Goal: Transaction & Acquisition: Purchase product/service

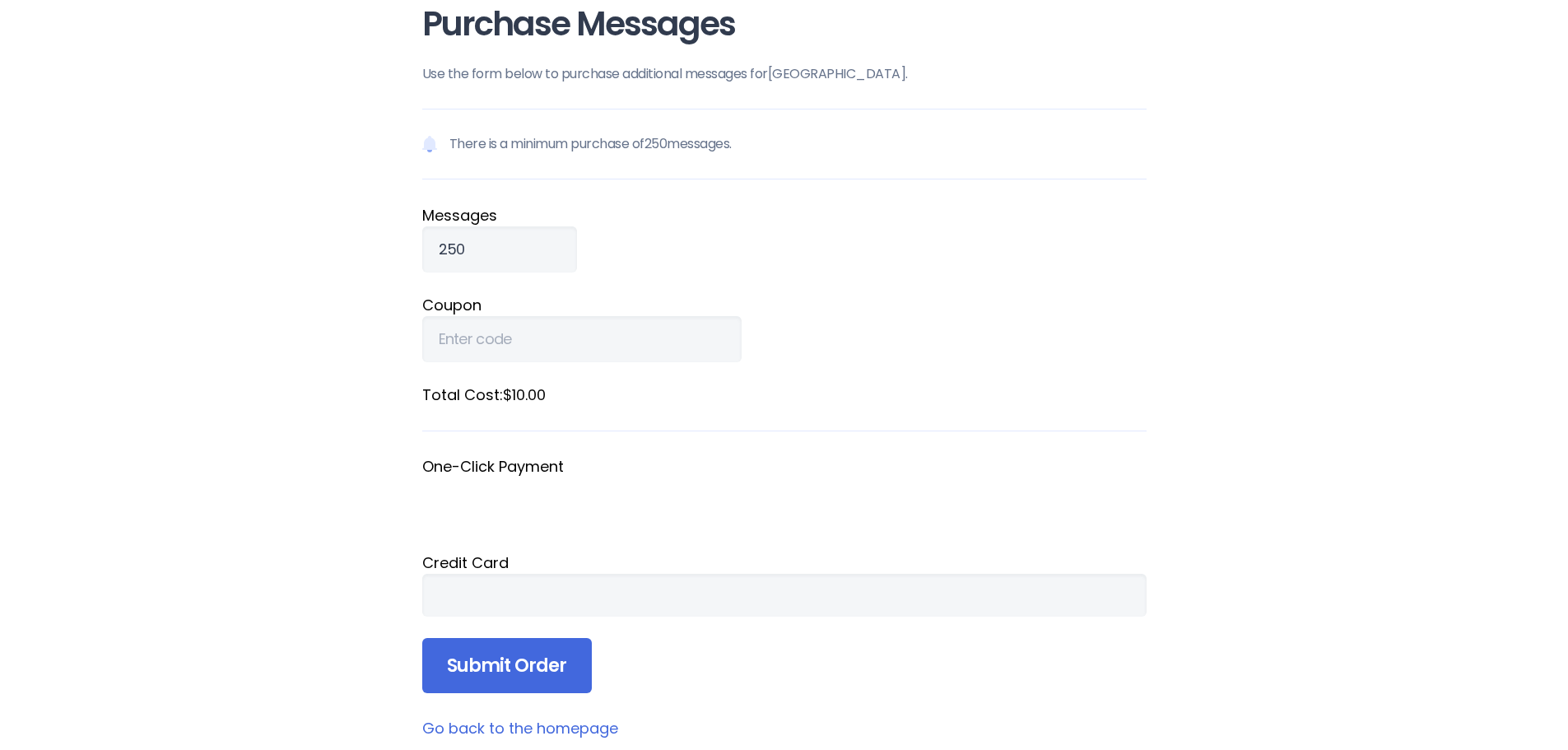
scroll to position [83, 0]
click at [526, 243] on input "251" at bounding box center [499, 248] width 155 height 46
click at [526, 243] on input "252" at bounding box center [499, 248] width 155 height 46
click at [526, 243] on input "253" at bounding box center [499, 248] width 155 height 46
click at [526, 243] on input "254" at bounding box center [499, 248] width 155 height 46
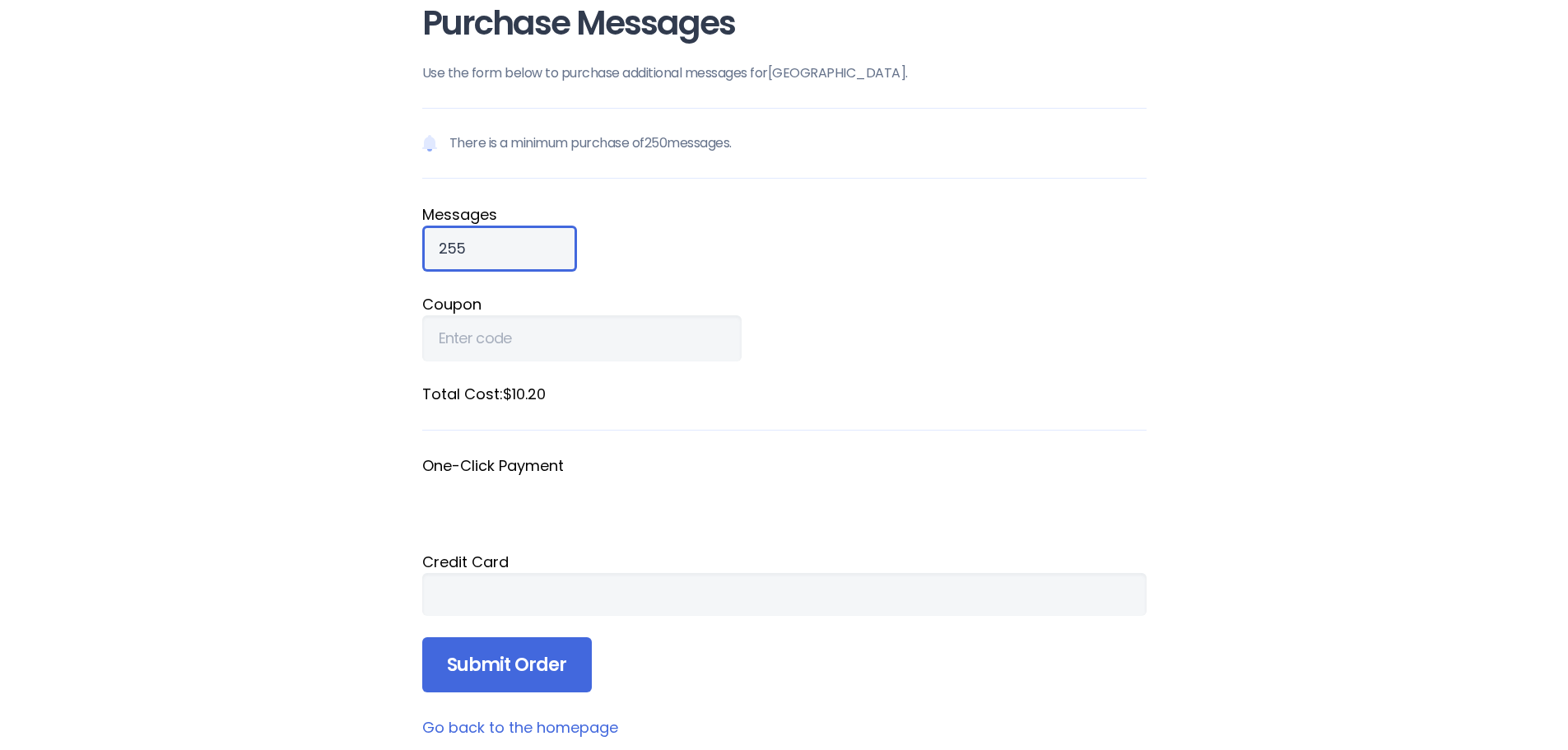
click at [526, 243] on input "255" at bounding box center [499, 248] width 155 height 46
click at [526, 243] on input "256" at bounding box center [499, 248] width 155 height 46
click at [526, 243] on input "257" at bounding box center [499, 248] width 155 height 46
click at [526, 242] on input "258" at bounding box center [499, 248] width 155 height 46
click at [526, 242] on input "259" at bounding box center [499, 248] width 155 height 46
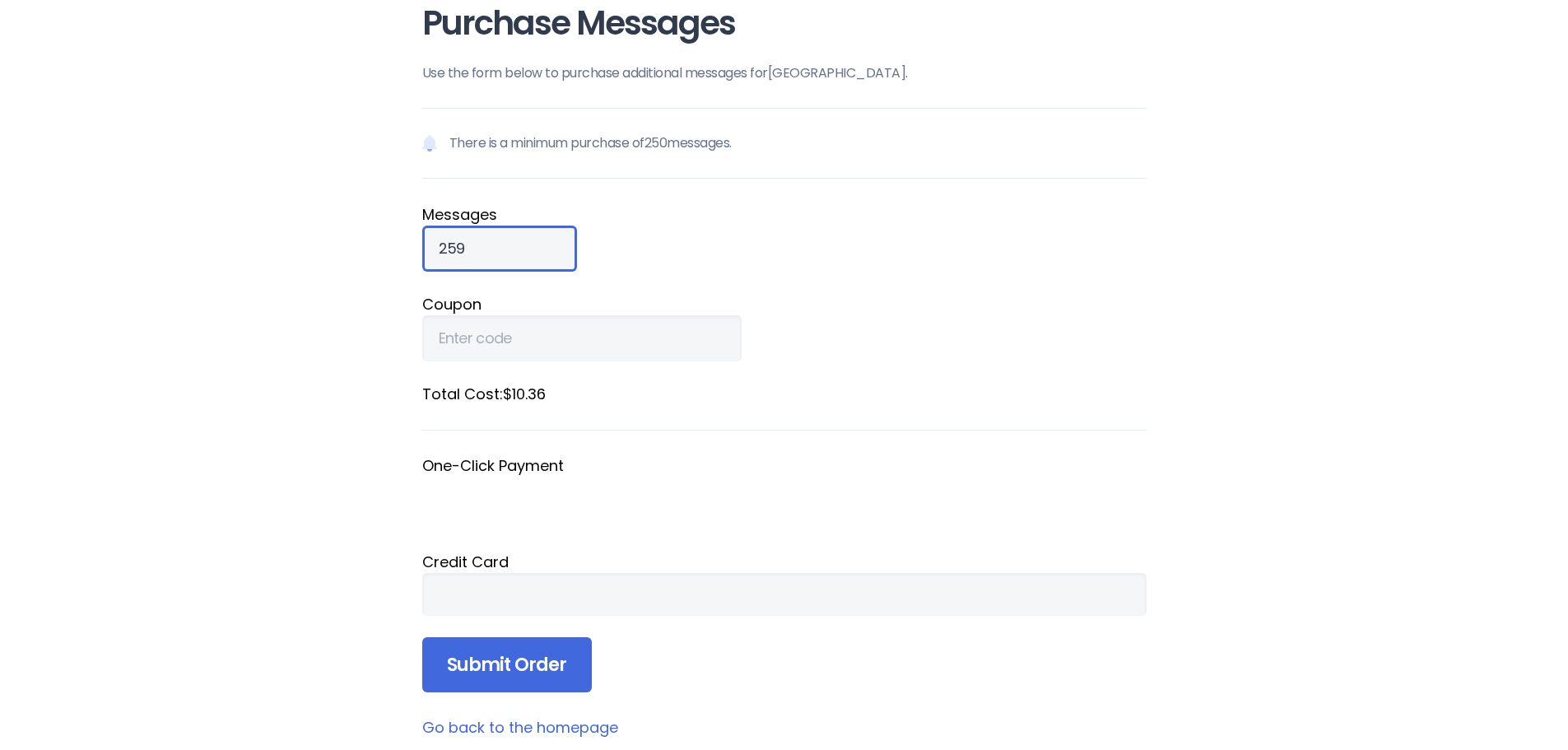
drag, startPoint x: 476, startPoint y: 250, endPoint x: 402, endPoint y: 245, distance: 74.2
click at [402, 245] on div "Purchase Messages Use the form below to purchase additional messages for [GEOGR…" at bounding box center [784, 372] width 790 height 909
click at [697, 264] on fieldset "Message s 300" at bounding box center [784, 238] width 725 height 68
click at [527, 241] on input "301" at bounding box center [499, 248] width 155 height 46
click at [527, 241] on input "302" at bounding box center [499, 248] width 155 height 46
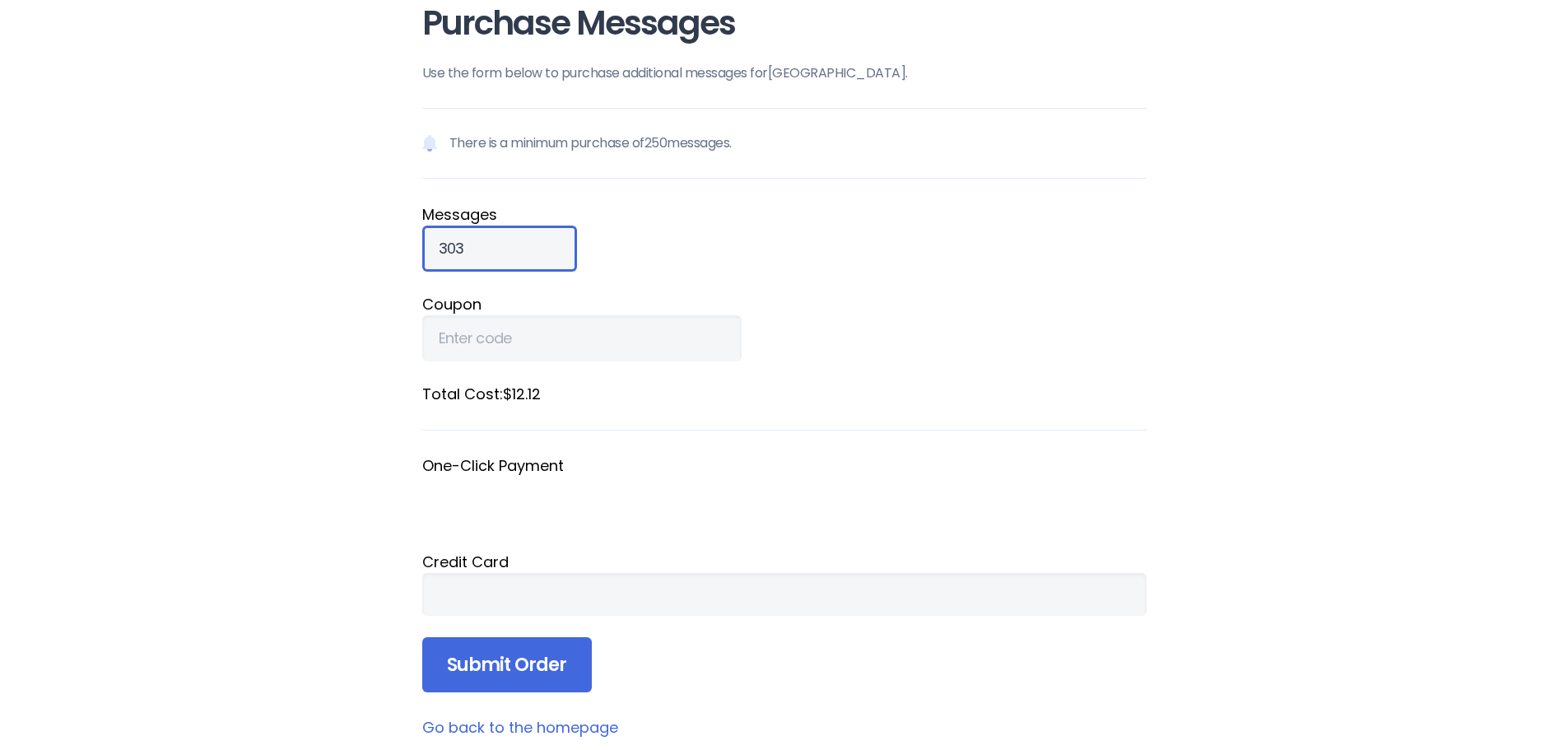
click at [527, 241] on input "303" at bounding box center [499, 248] width 155 height 46
click at [527, 240] on input "304" at bounding box center [499, 248] width 155 height 46
click at [527, 240] on input "319" at bounding box center [499, 248] width 155 height 46
click at [527, 240] on input "320" at bounding box center [499, 248] width 155 height 46
click at [527, 240] on input "321" at bounding box center [499, 248] width 155 height 46
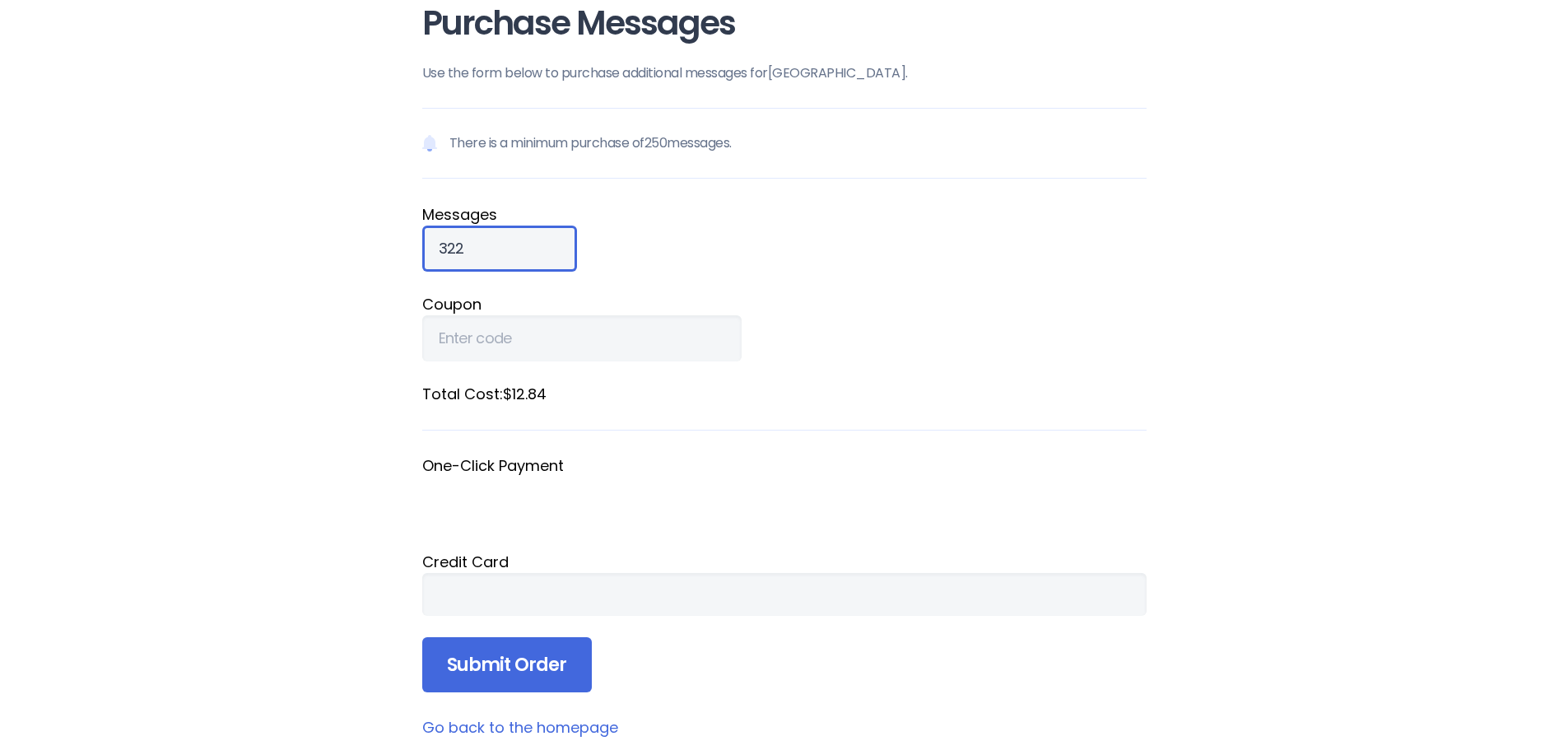
click at [527, 240] on input "322" at bounding box center [499, 248] width 155 height 46
click at [527, 240] on input "323" at bounding box center [499, 248] width 155 height 46
click at [527, 240] on input "324" at bounding box center [499, 248] width 155 height 46
click at [527, 240] on input "325" at bounding box center [499, 248] width 155 height 46
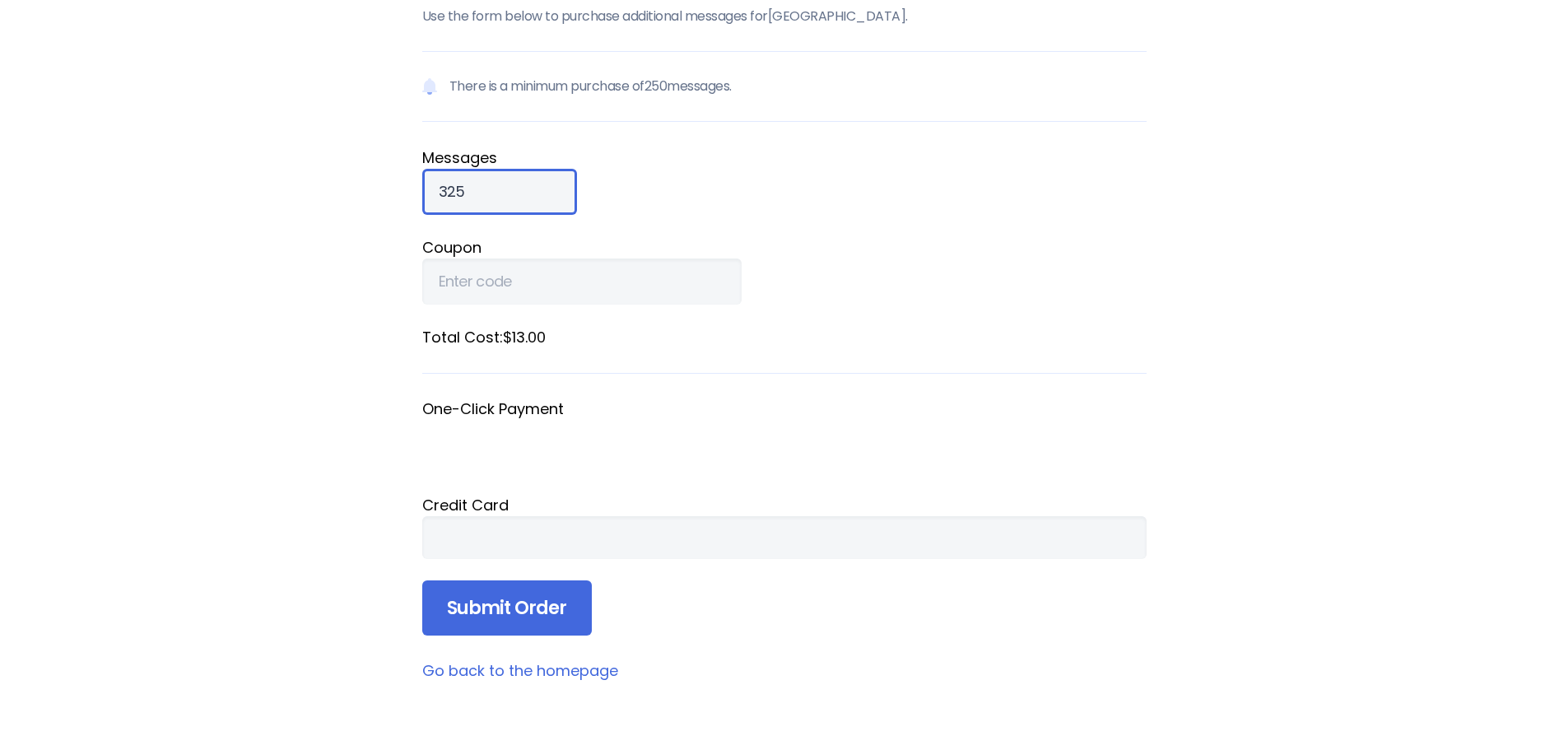
scroll to position [247, 0]
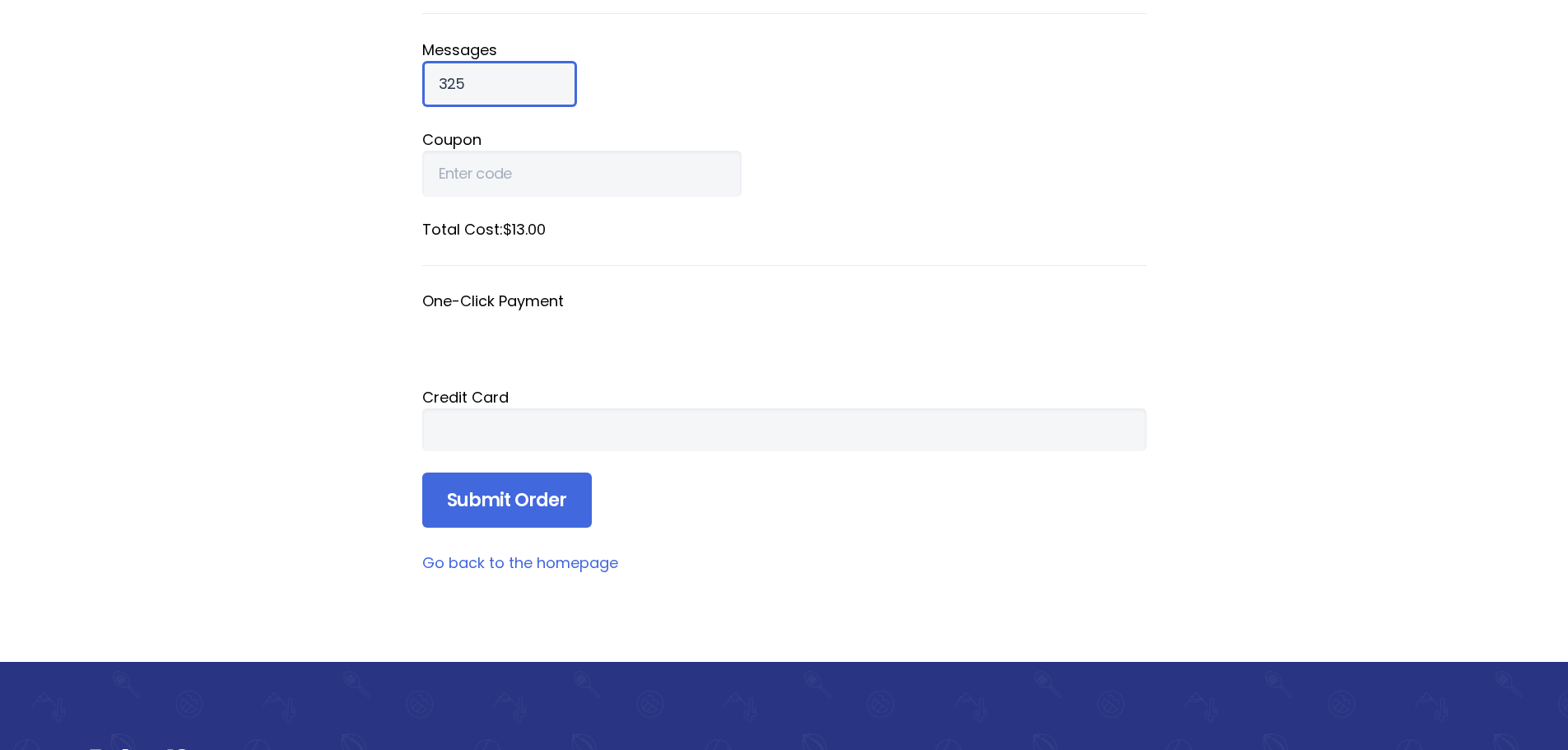
drag, startPoint x: 465, startPoint y: 78, endPoint x: 383, endPoint y: 74, distance: 82.1
click at [383, 74] on div "Home Why RainedOut? Plans Support & FAQ Log In Purchase Messages Use the form b…" at bounding box center [784, 377] width 1568 height 1249
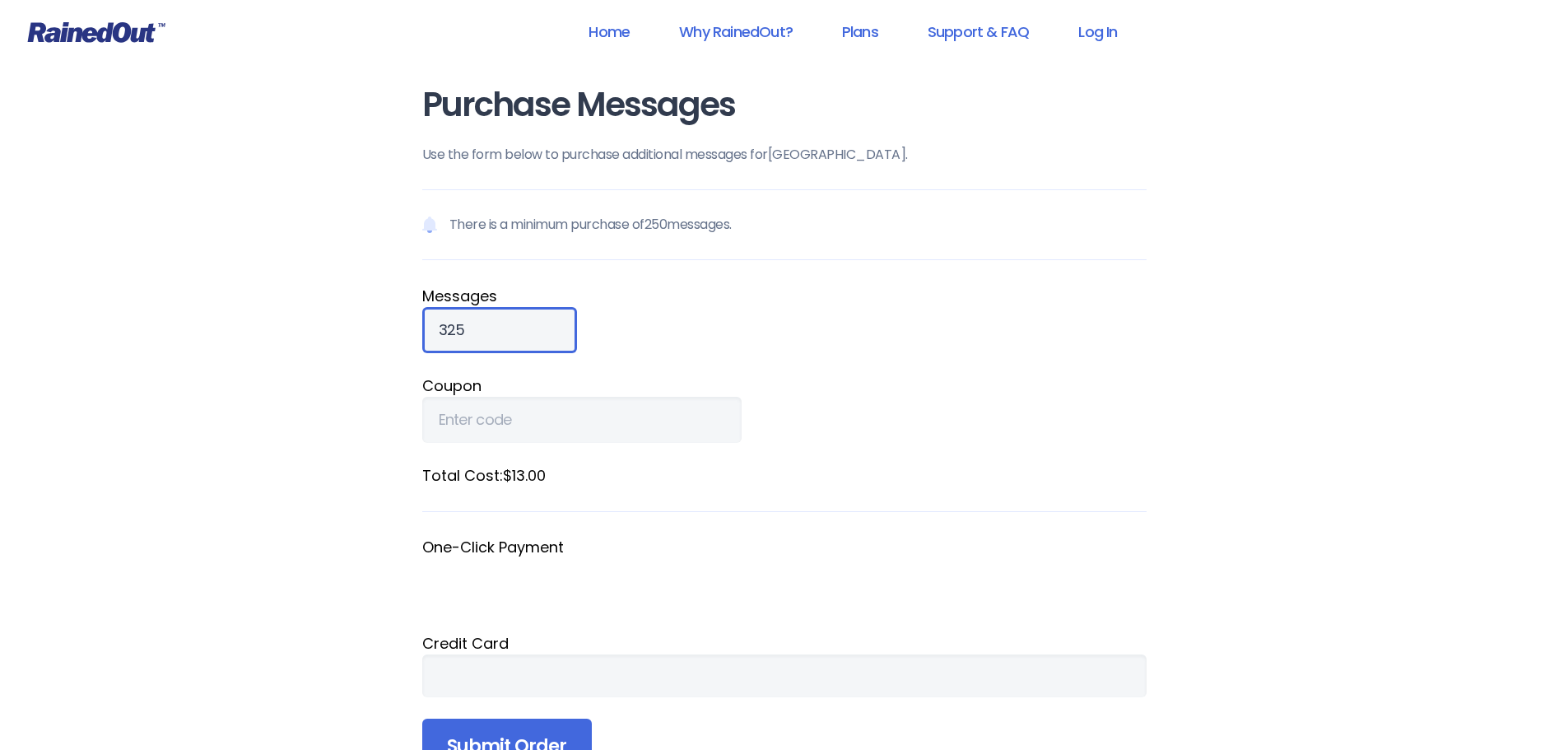
scroll to position [0, 0]
type input "350"
click at [821, 346] on fieldset "Message s 350" at bounding box center [784, 319] width 725 height 68
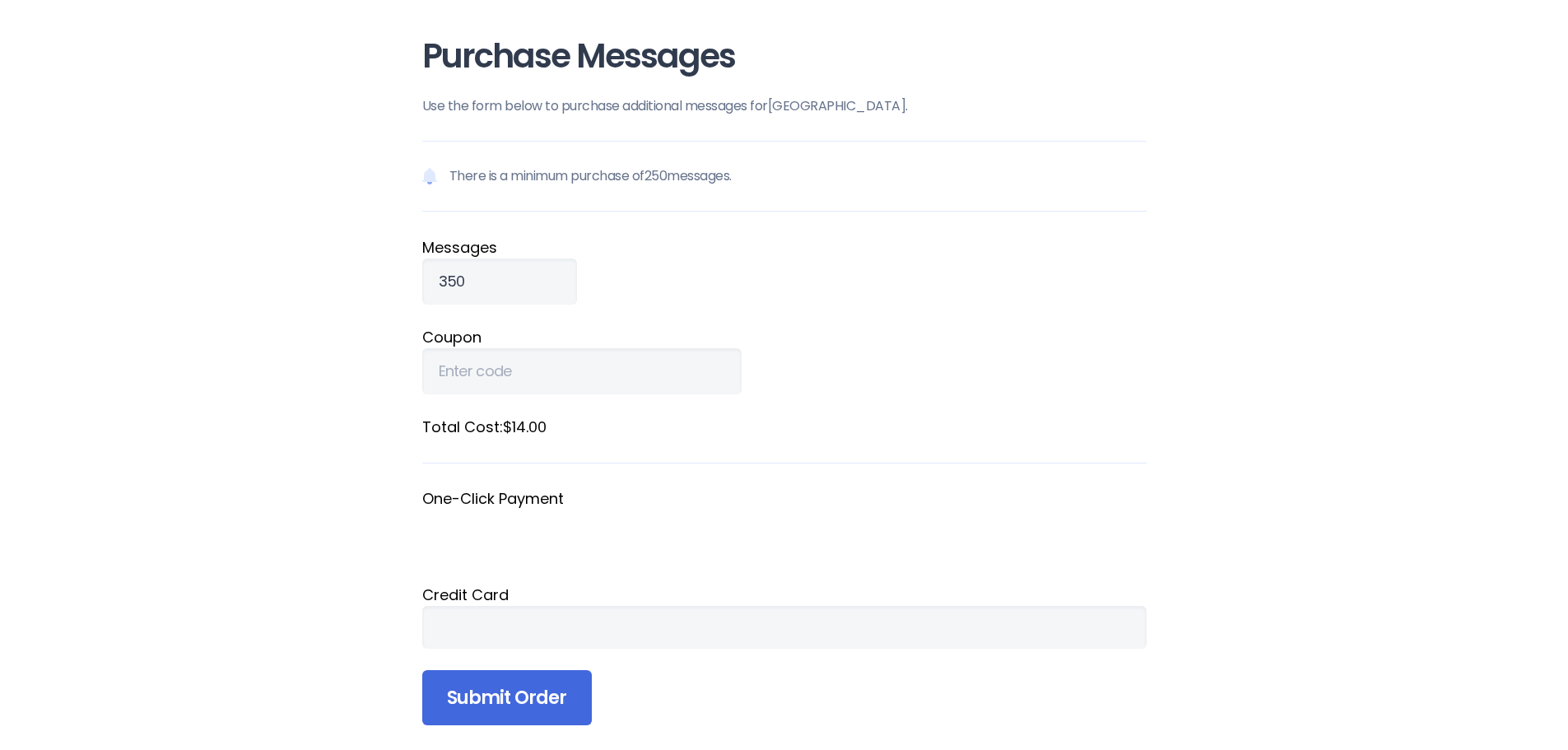
scroll to position [329, 0]
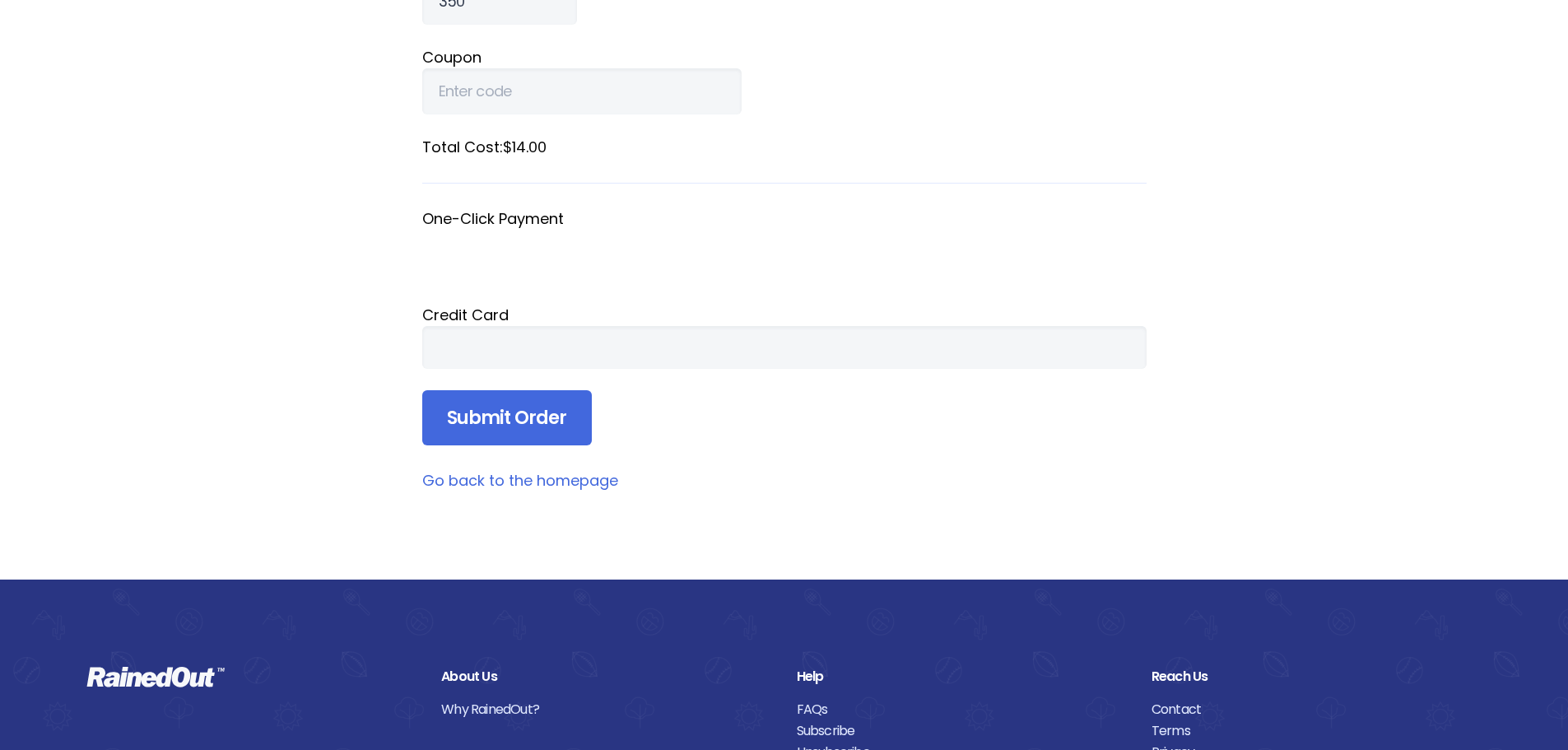
click at [711, 417] on form "There is a minimum purchase of 250 messages. Message s 350 Coupon Total Cost: $…" at bounding box center [784, 153] width 725 height 585
click at [546, 419] on input "Submit Order" at bounding box center [507, 417] width 169 height 56
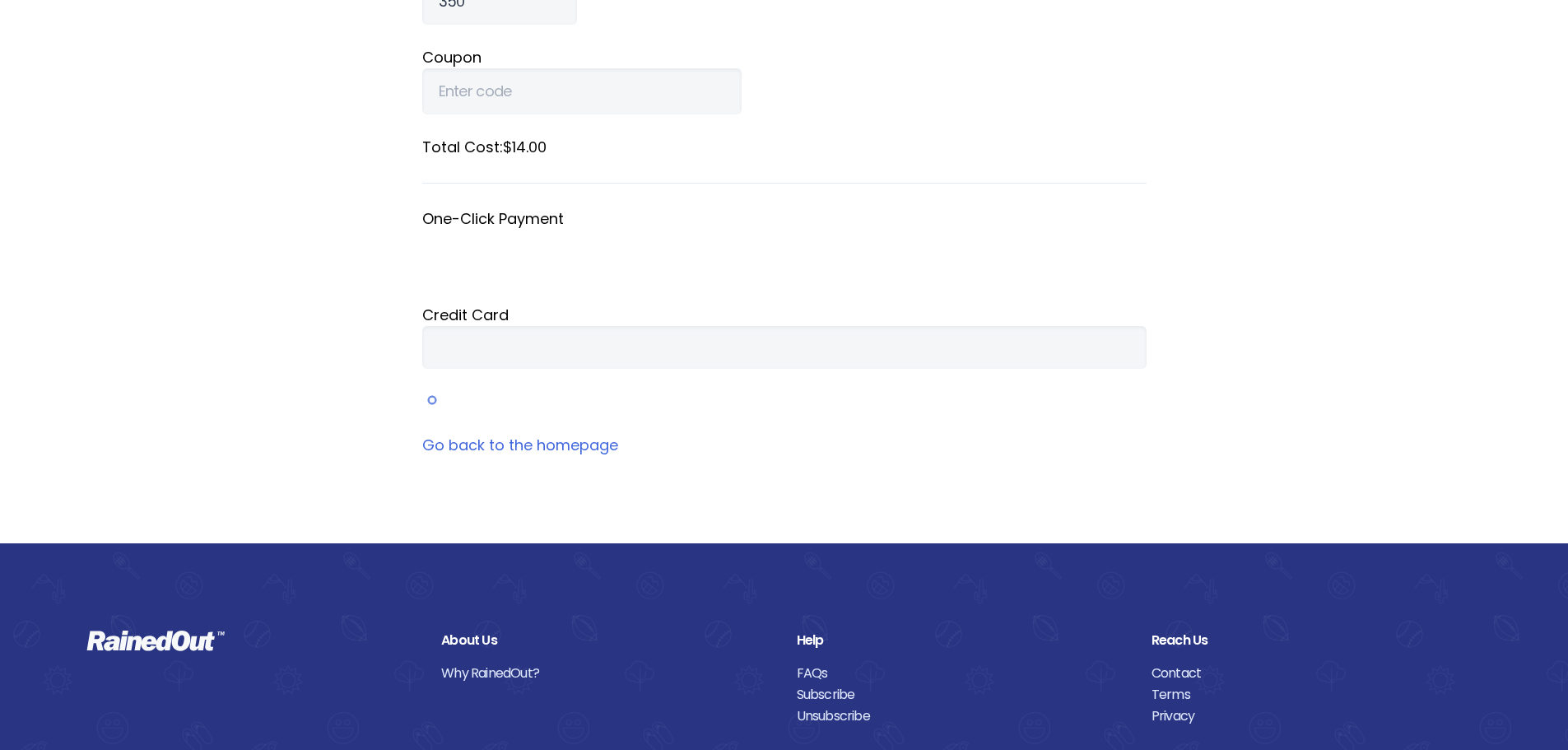
scroll to position [71, 0]
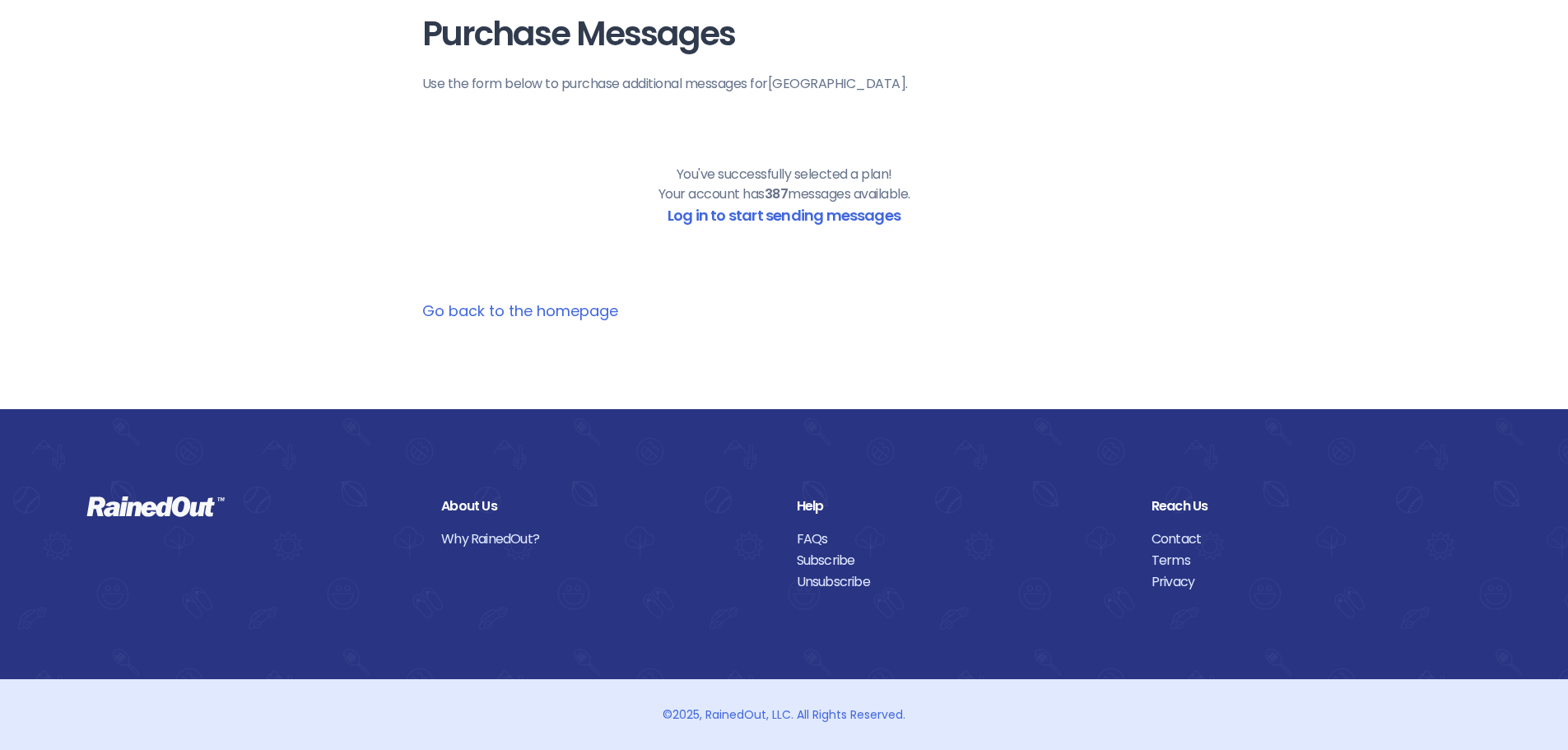
click at [589, 314] on link "Go back to the homepage" at bounding box center [520, 311] width 196 height 21
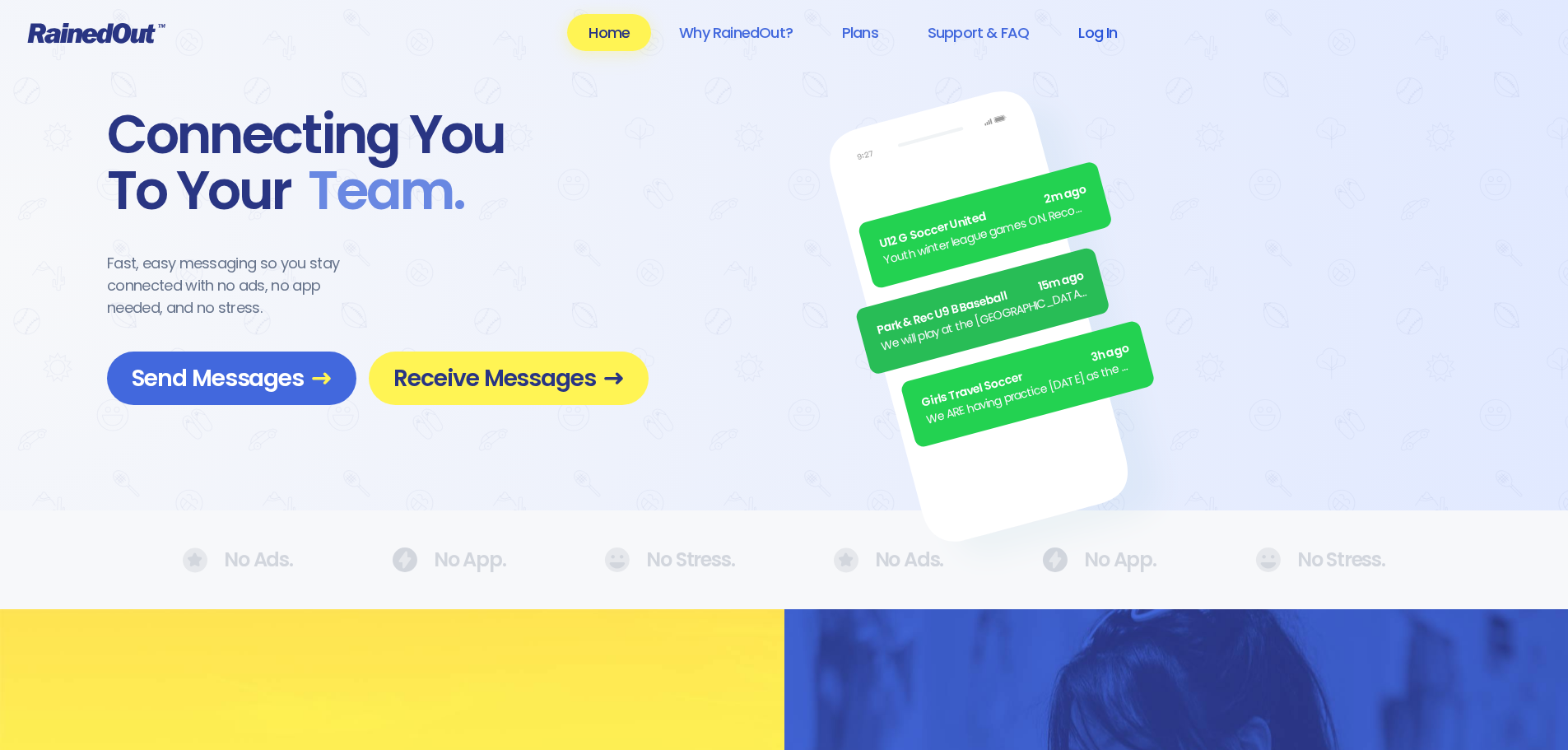
click at [1096, 31] on link "Log In" at bounding box center [1098, 32] width 82 height 37
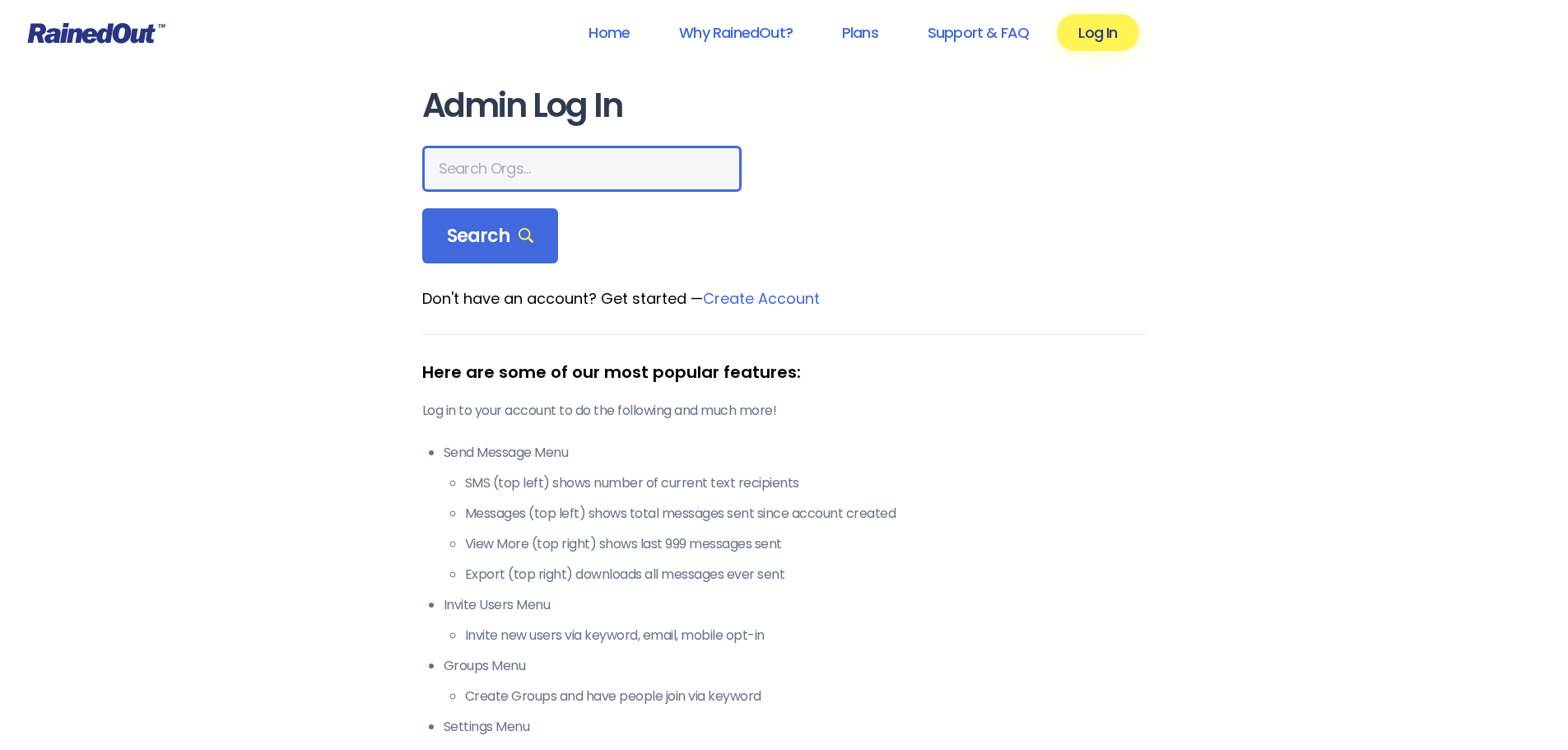
click at [562, 169] on input "text" at bounding box center [582, 168] width 319 height 46
